Goal: Complete application form: Complete application form

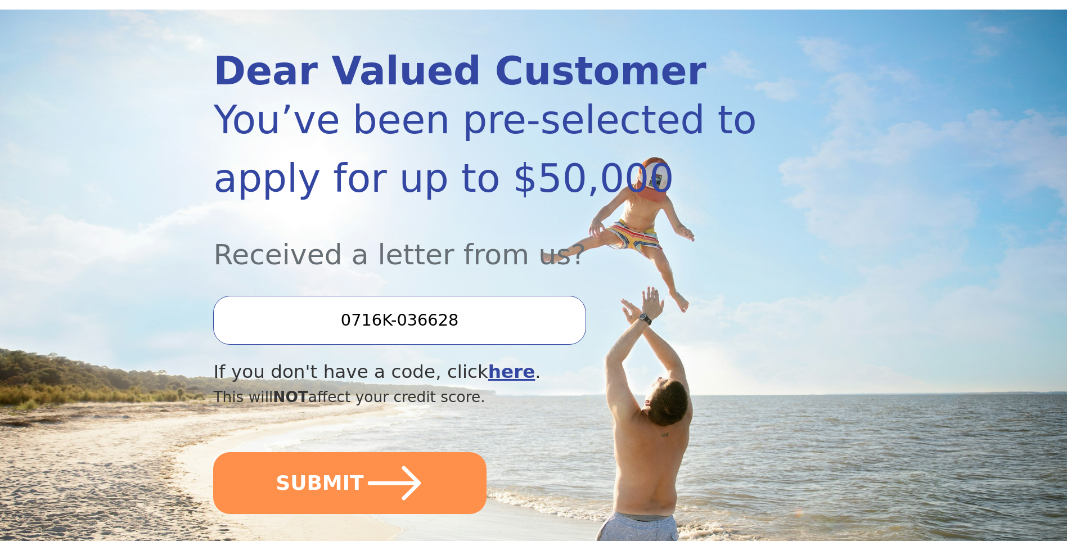
scroll to position [113, 0]
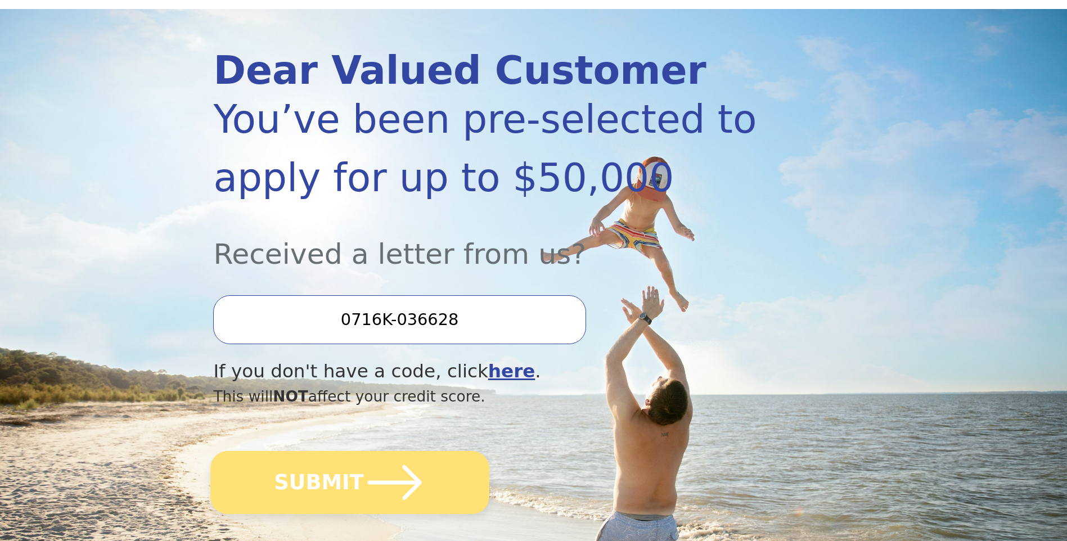
click at [364, 492] on icon "submit" at bounding box center [395, 483] width 62 height 62
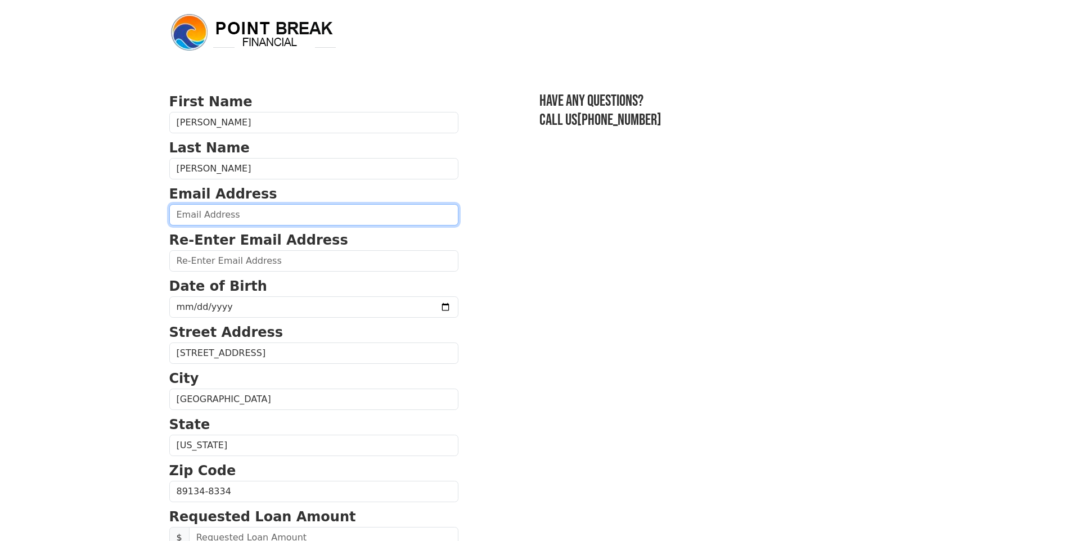
click at [208, 215] on input "email" at bounding box center [313, 214] width 289 height 21
type input "[EMAIL_ADDRESS][DOMAIN_NAME]"
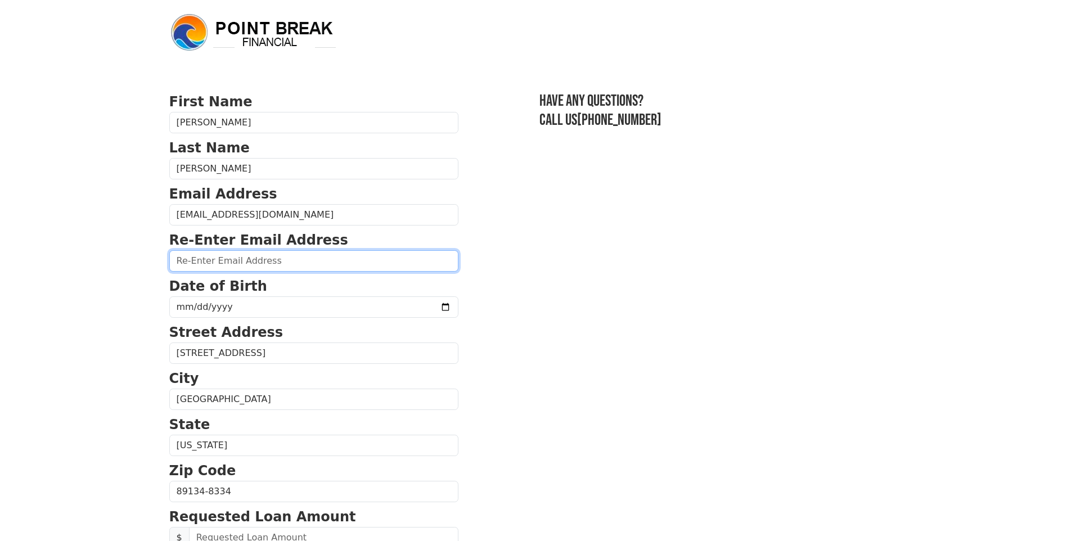
type input "[EMAIL_ADDRESS][DOMAIN_NAME]"
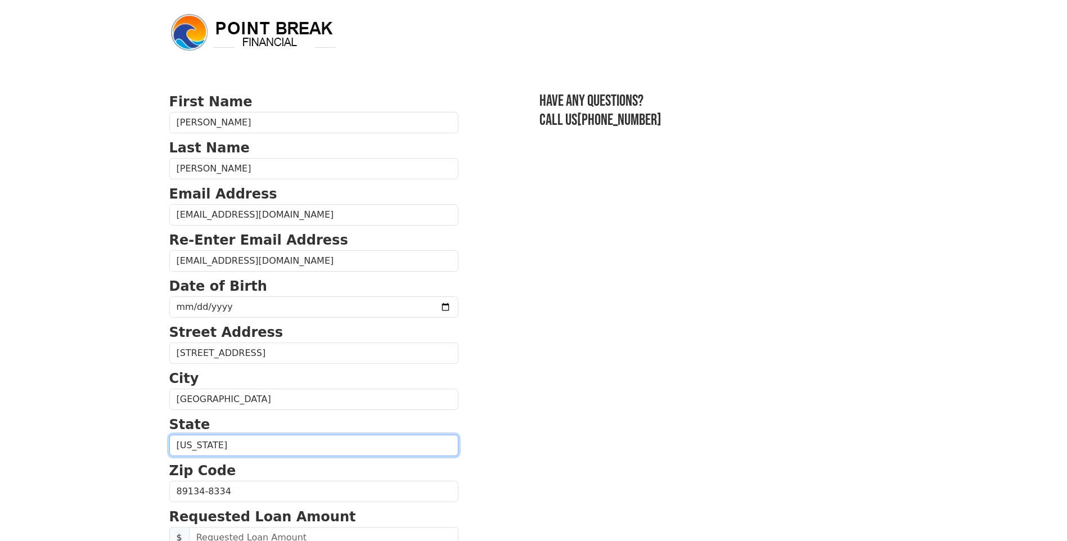
select select "CA"
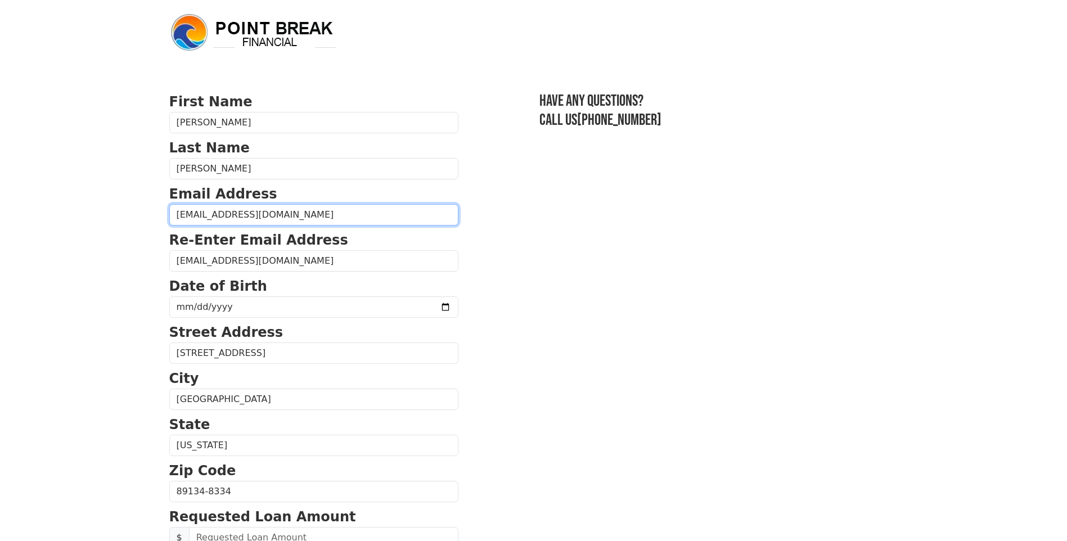
type input "[PHONE_NUMBER]"
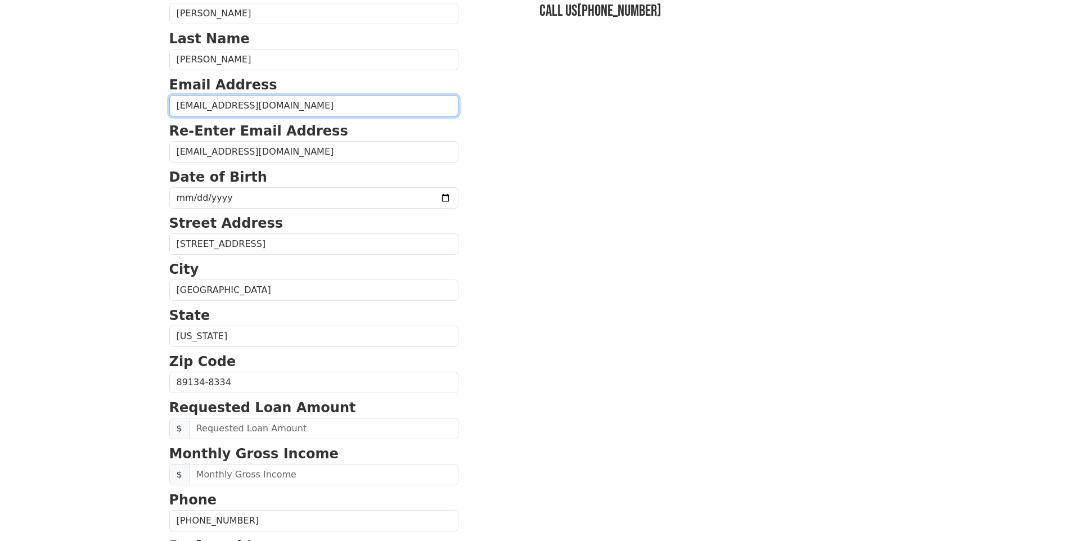
scroll to position [129, 0]
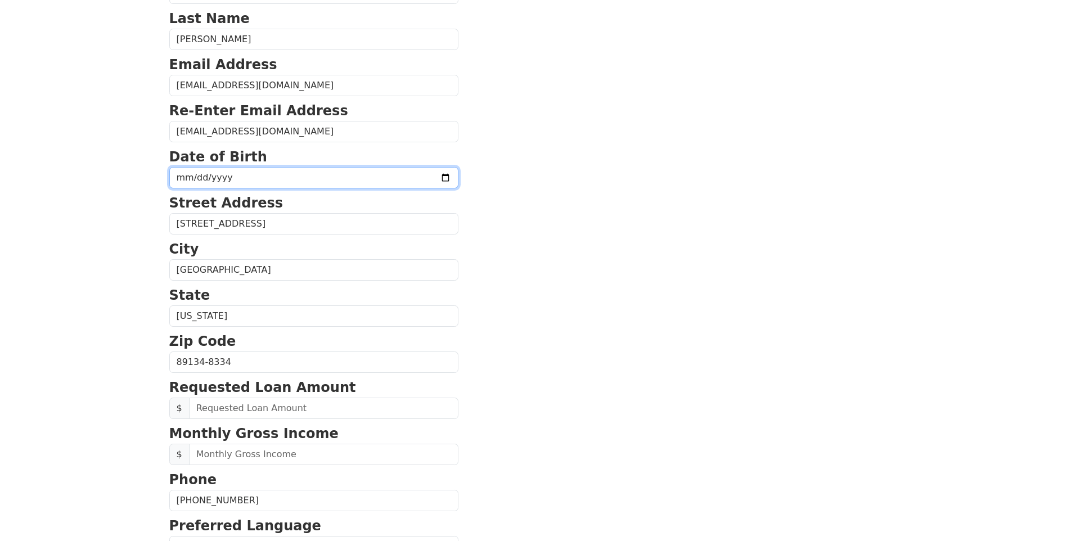
click at [243, 173] on input "date" at bounding box center [313, 177] width 289 height 21
click at [181, 180] on input "date" at bounding box center [313, 177] width 289 height 21
type input "[DATE]"
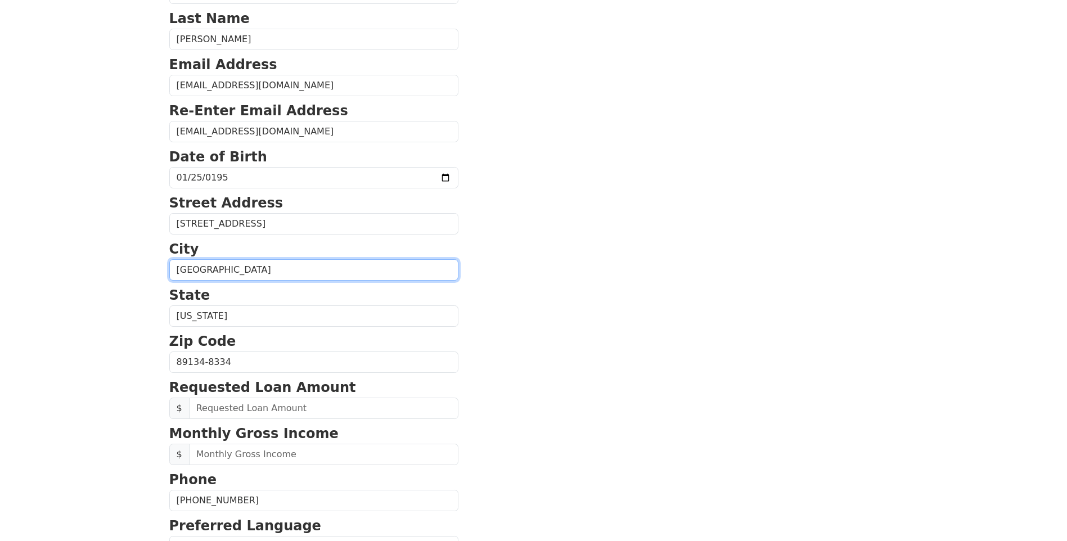
click at [231, 267] on input "[GEOGRAPHIC_DATA]" at bounding box center [313, 269] width 289 height 21
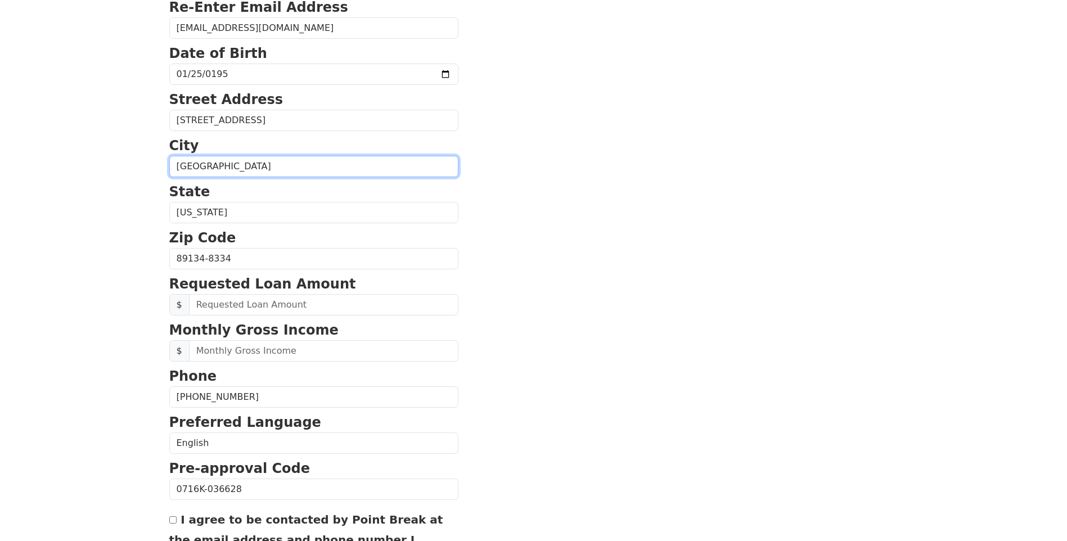
scroll to position [242, 0]
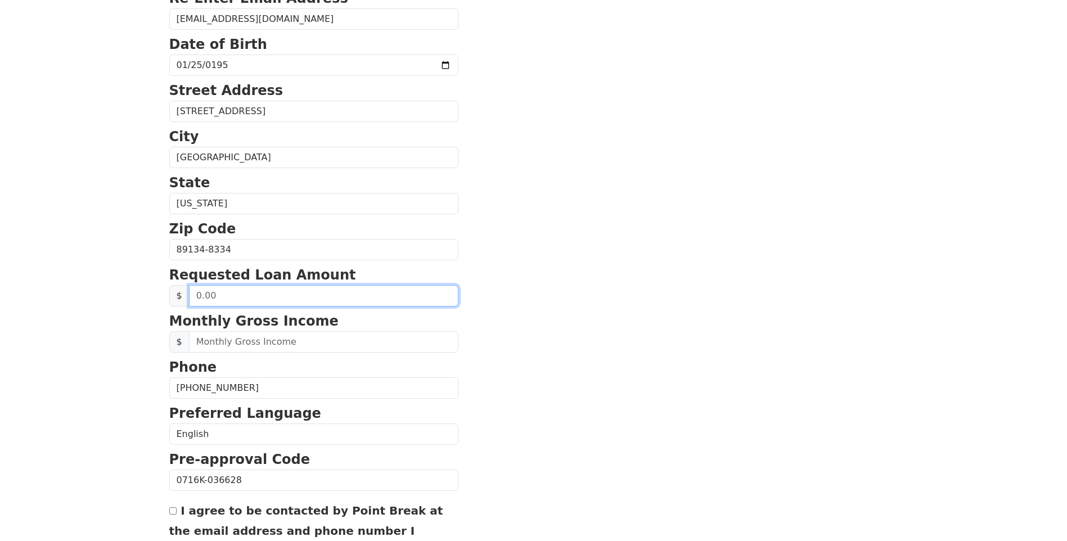
click at [233, 293] on input "text" at bounding box center [324, 295] width 270 height 21
type input "23,000.00"
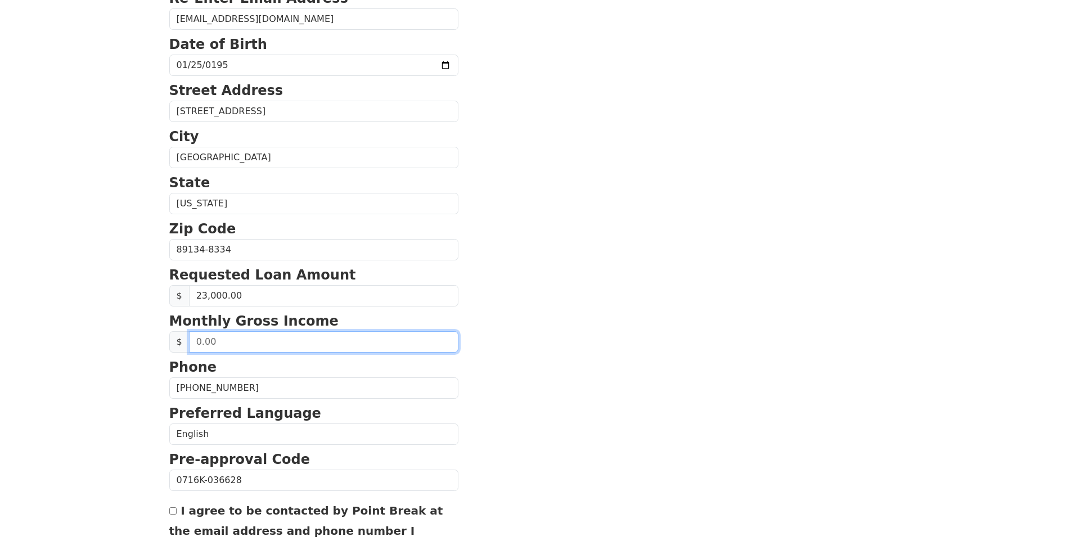
click at [230, 343] on input "text" at bounding box center [324, 341] width 270 height 21
type input "5,000.00"
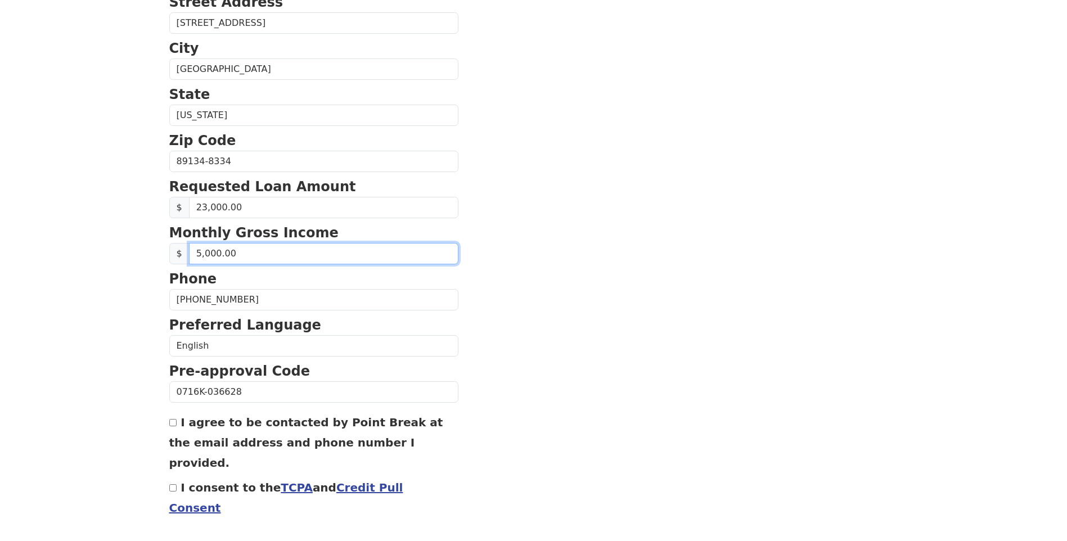
scroll to position [354, 0]
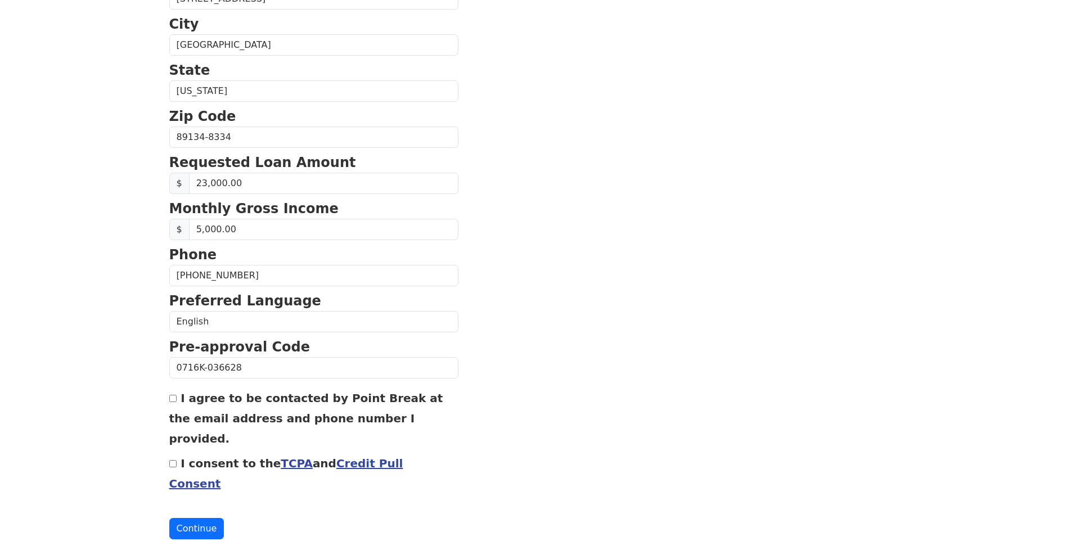
click at [173, 460] on input "I consent to the TCPA and Credit Pull Consent" at bounding box center [172, 463] width 7 height 7
checkbox input "true"
click at [191, 518] on button "Continue" at bounding box center [196, 528] width 55 height 21
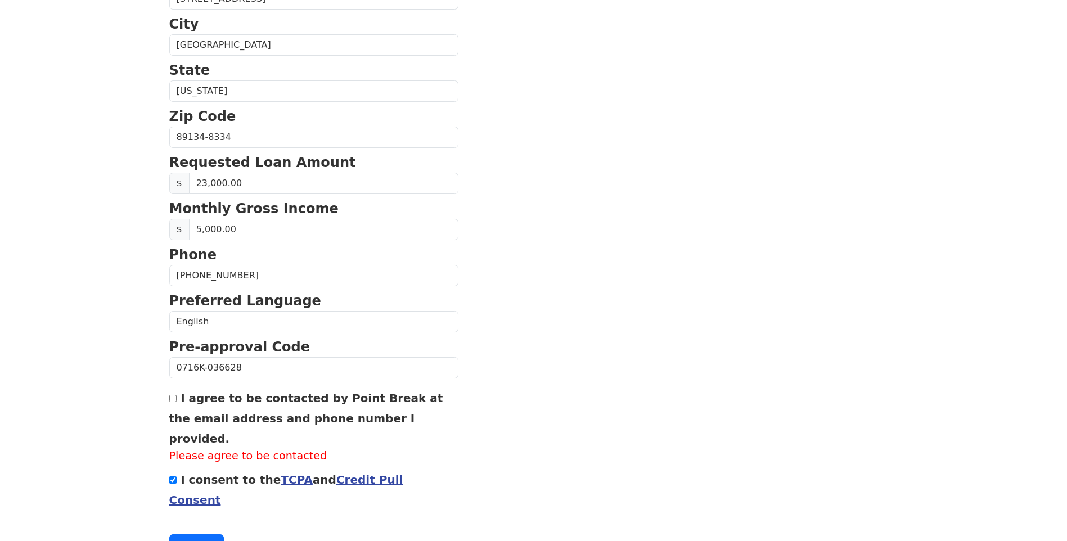
click at [174, 402] on input "I agree to be contacted by Point Break at the email address and phone number I …" at bounding box center [172, 398] width 7 height 7
checkbox input "true"
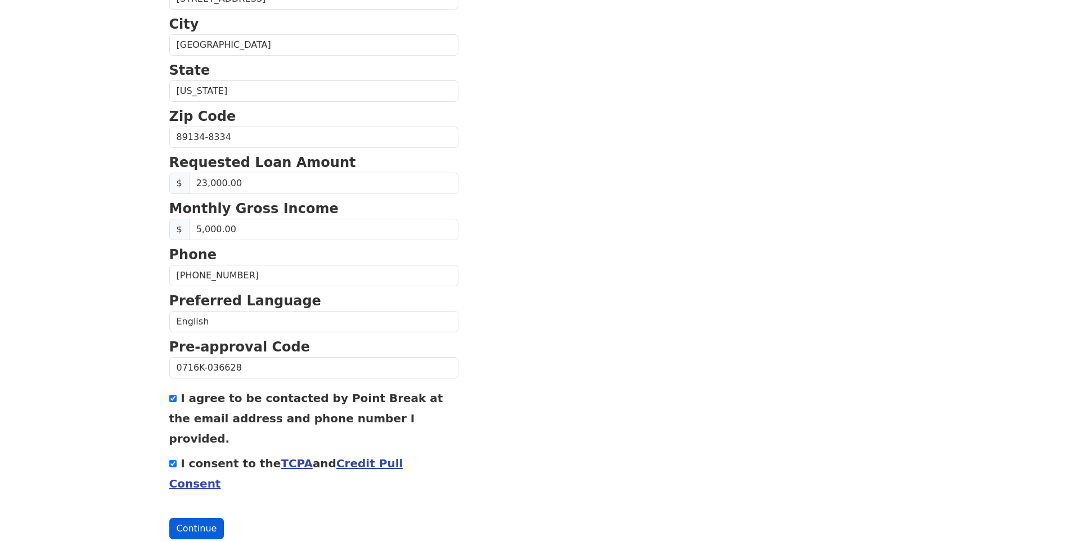
click at [183, 518] on button "Continue" at bounding box center [196, 528] width 55 height 21
